Goal: Information Seeking & Learning: Learn about a topic

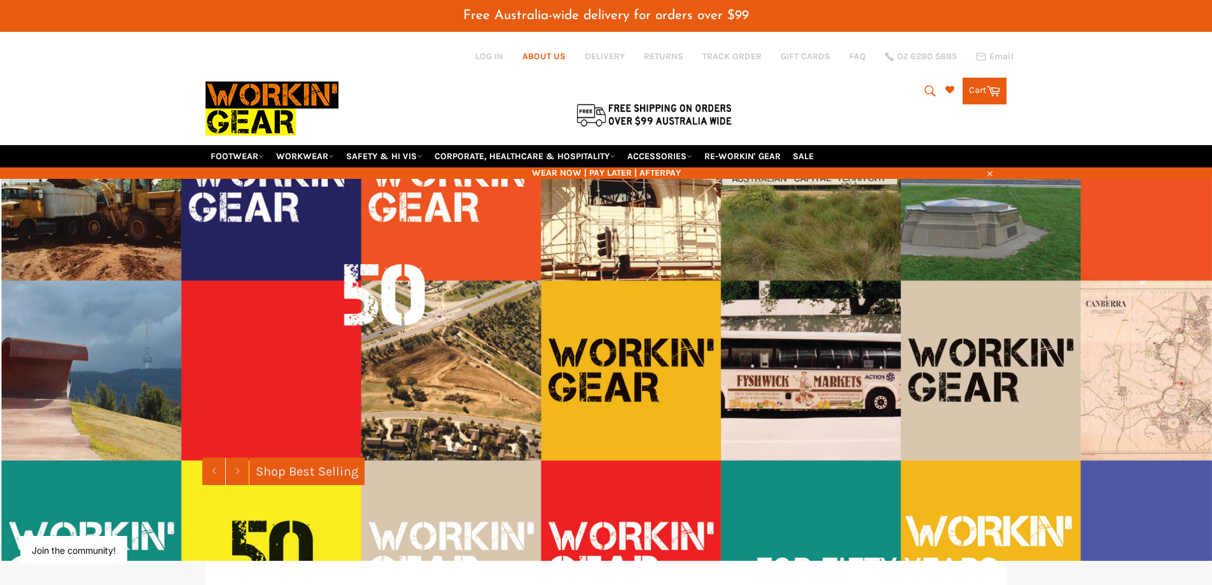
click at [560, 55] on link "ABOUT US" at bounding box center [543, 56] width 43 height 12
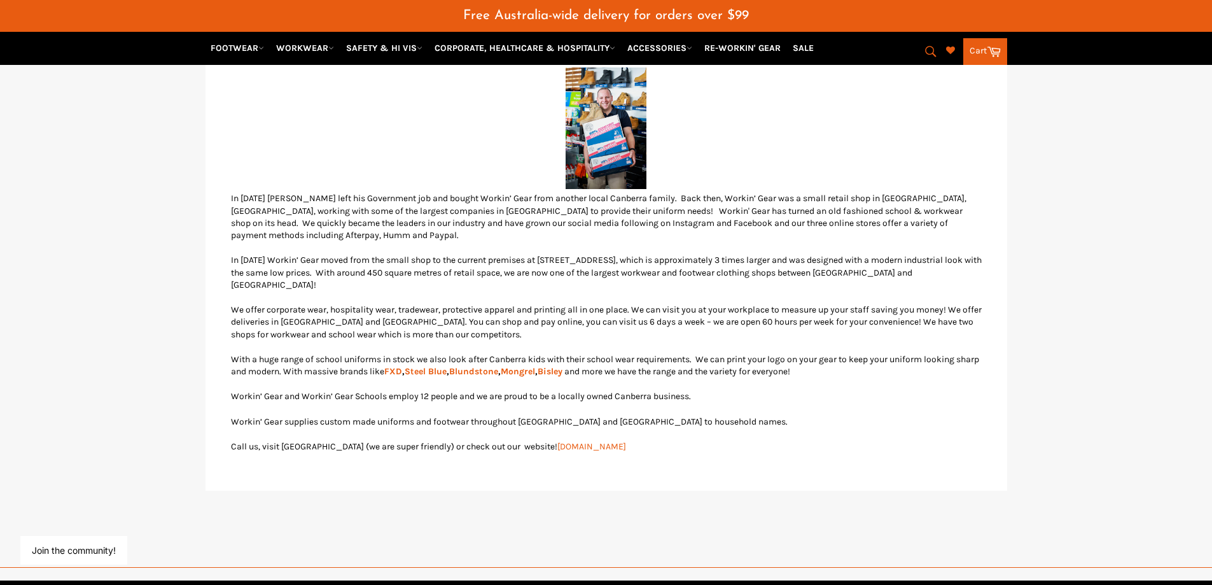
scroll to position [382, 0]
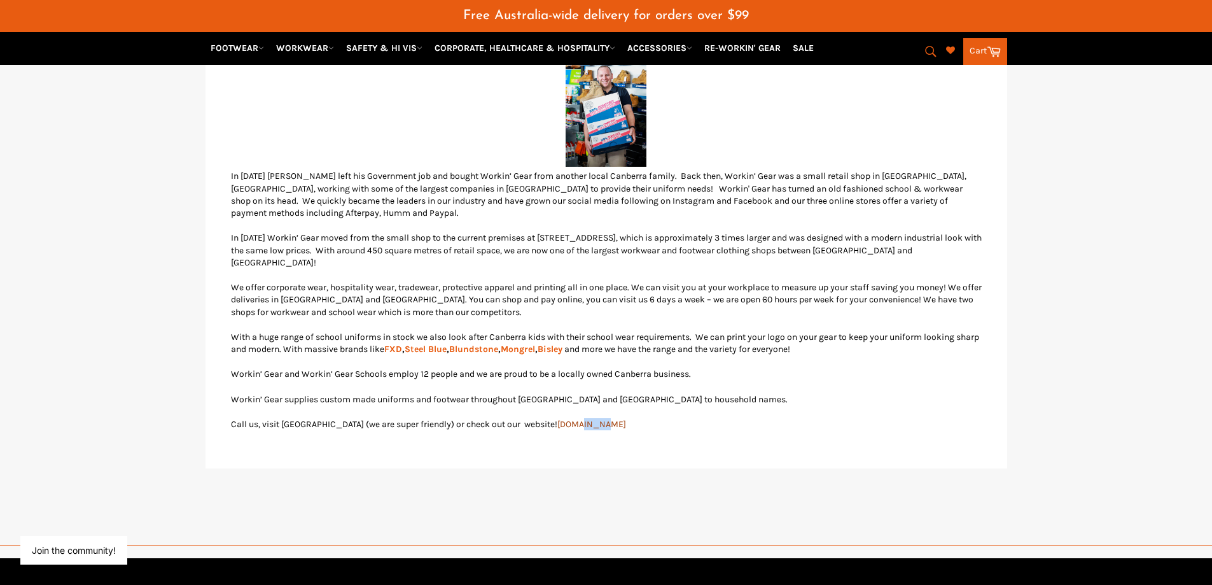
drag, startPoint x: 524, startPoint y: 409, endPoint x: 542, endPoint y: 419, distance: 21.1
click at [542, 419] on div "Workin' Gear is committed to providing you with the highest quality workwear at…" at bounding box center [606, 175] width 751 height 535
click at [561, 425] on link "[DOMAIN_NAME]" at bounding box center [591, 424] width 69 height 11
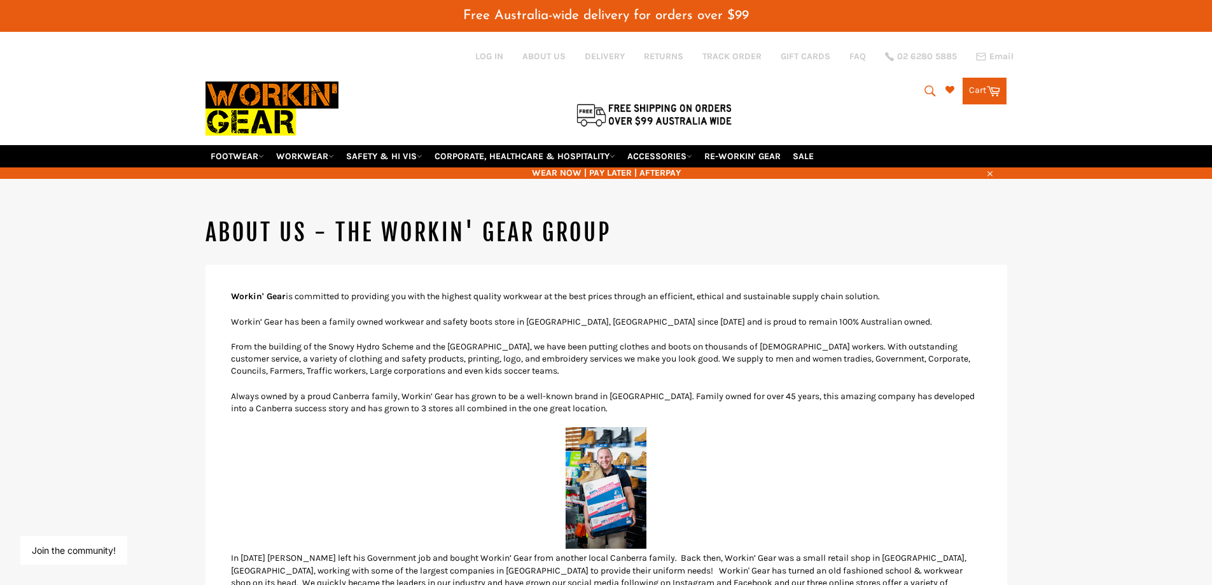
scroll to position [64, 0]
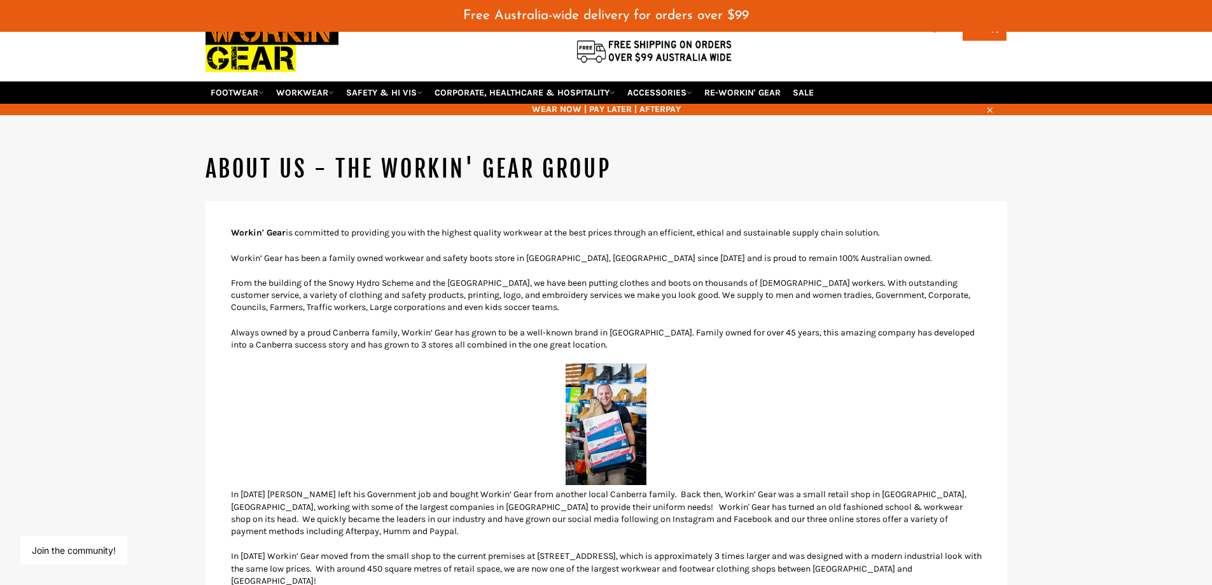
drag, startPoint x: 745, startPoint y: 163, endPoint x: 696, endPoint y: 134, distance: 56.8
